Goal: Information Seeking & Learning: Learn about a topic

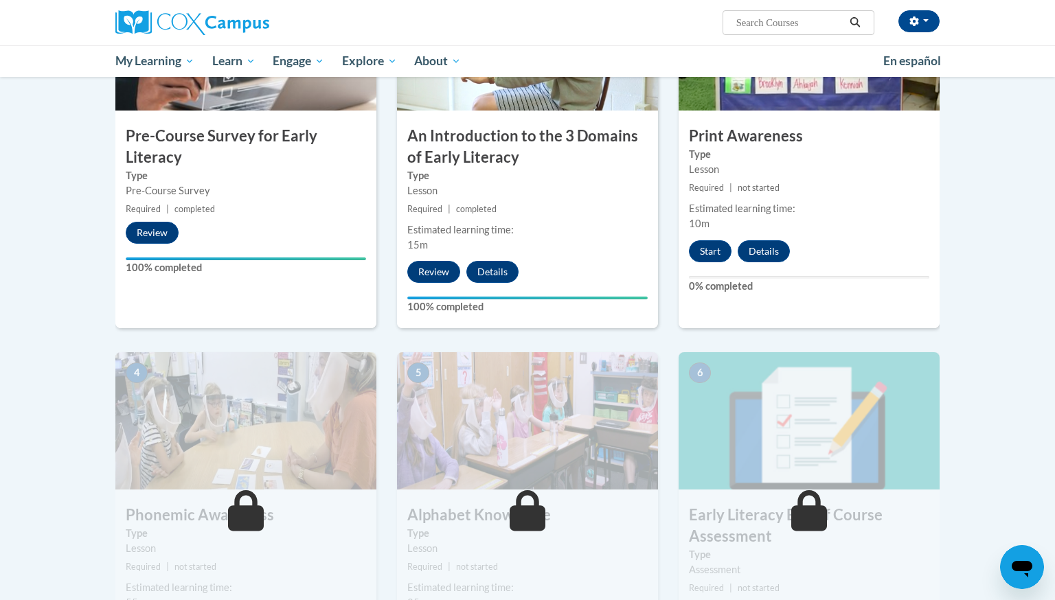
scroll to position [412, 0]
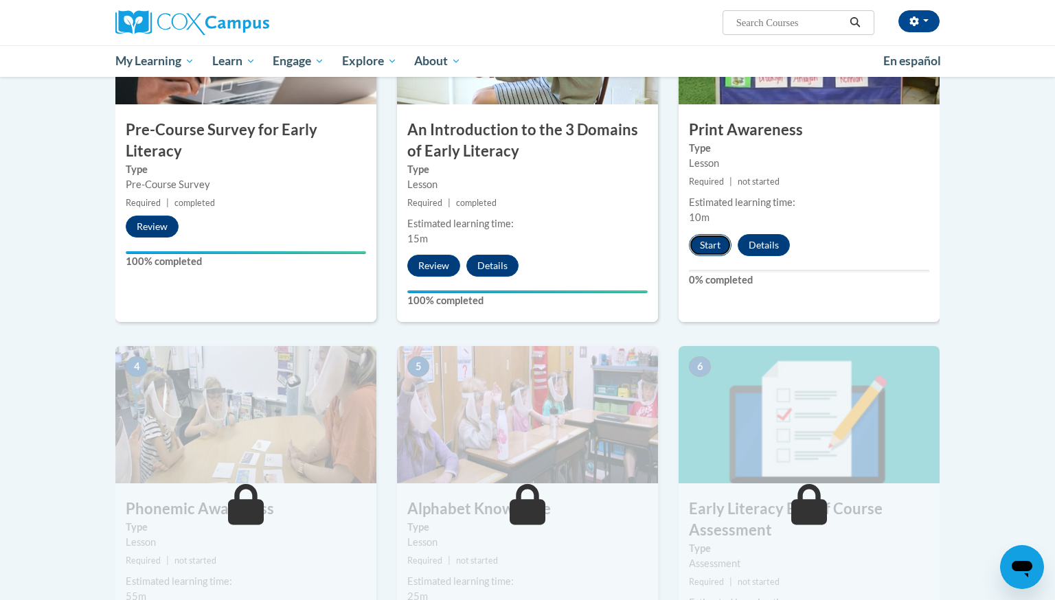
click at [709, 246] on button "Start" at bounding box center [710, 245] width 43 height 22
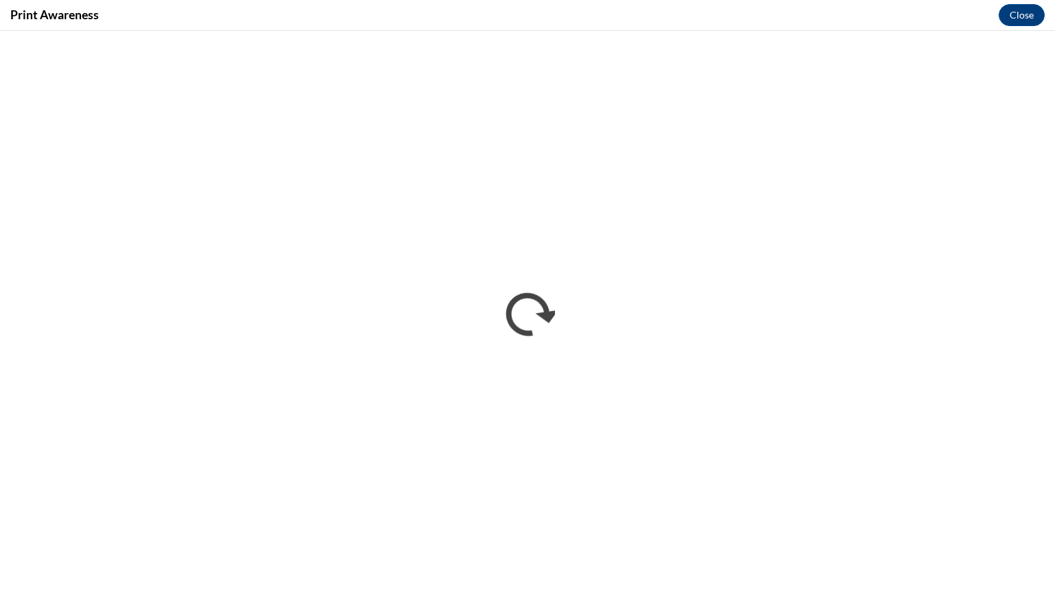
scroll to position [0, 0]
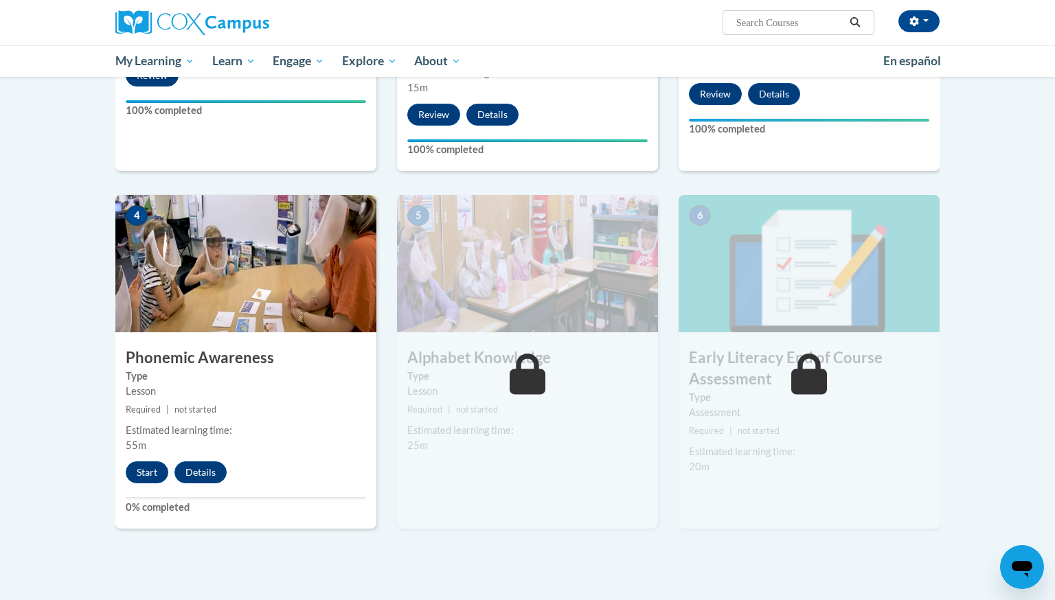
scroll to position [562, 0]
click at [150, 475] on button "Start" at bounding box center [147, 473] width 43 height 22
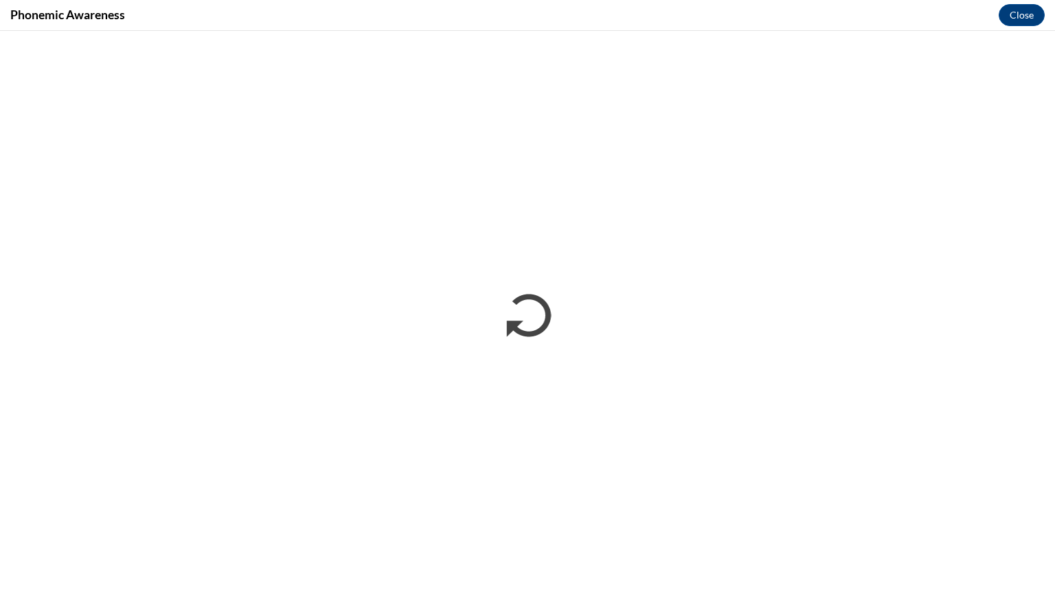
scroll to position [0, 0]
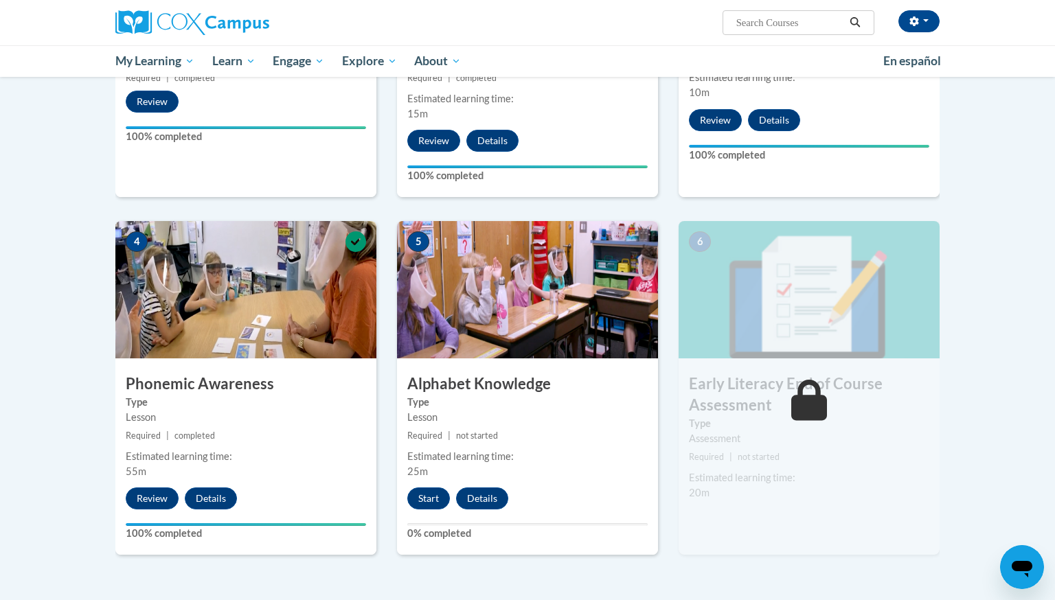
scroll to position [543, 0]
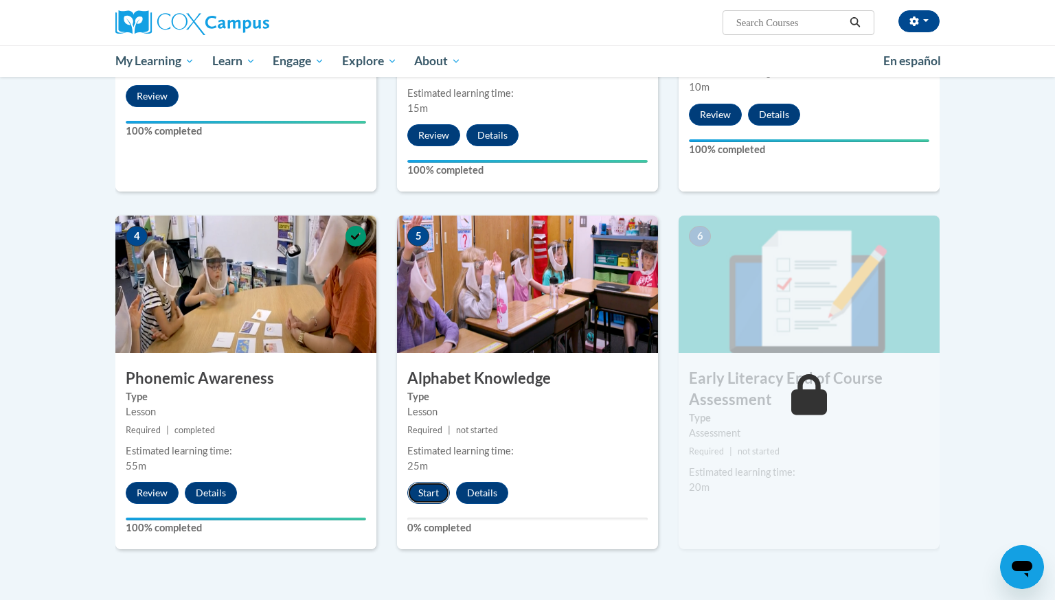
click at [430, 491] on button "Start" at bounding box center [428, 493] width 43 height 22
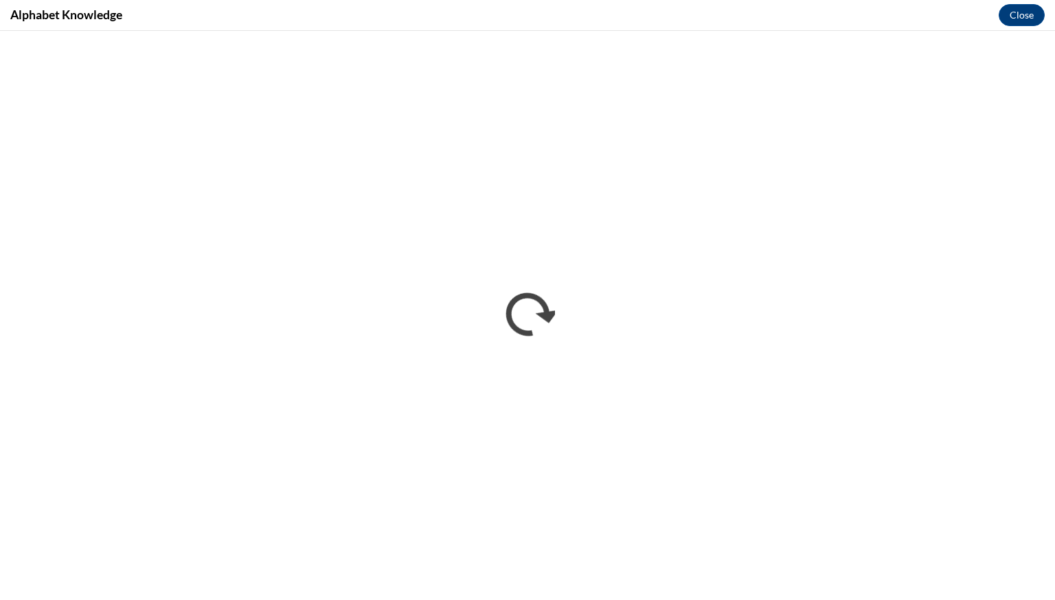
scroll to position [0, 0]
